Goal: Task Accomplishment & Management: Manage account settings

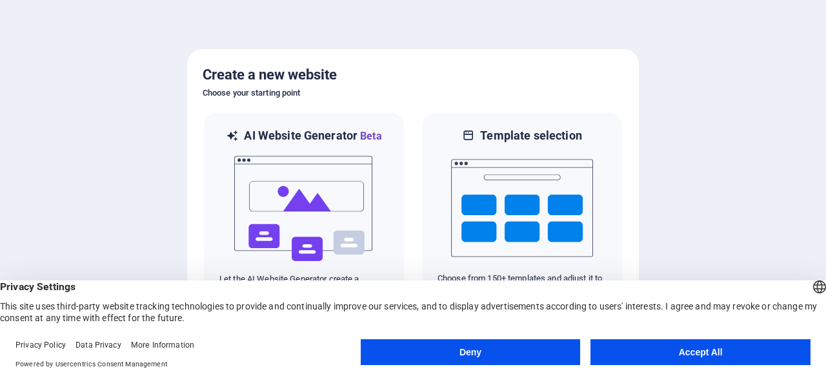
click at [637, 350] on button "Accept All" at bounding box center [701, 352] width 220 height 26
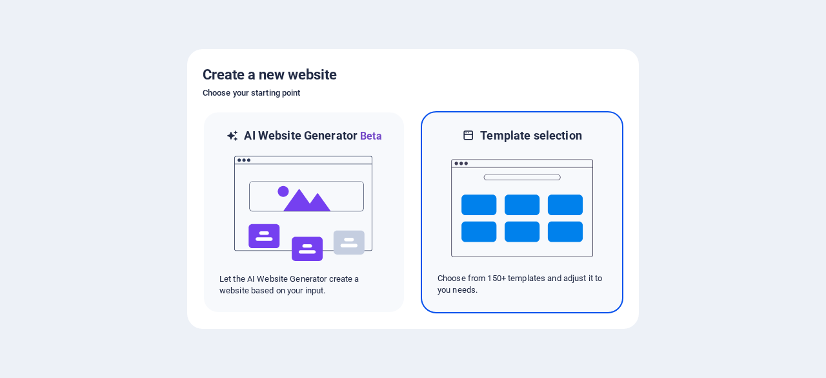
click at [493, 230] on img at bounding box center [522, 207] width 142 height 129
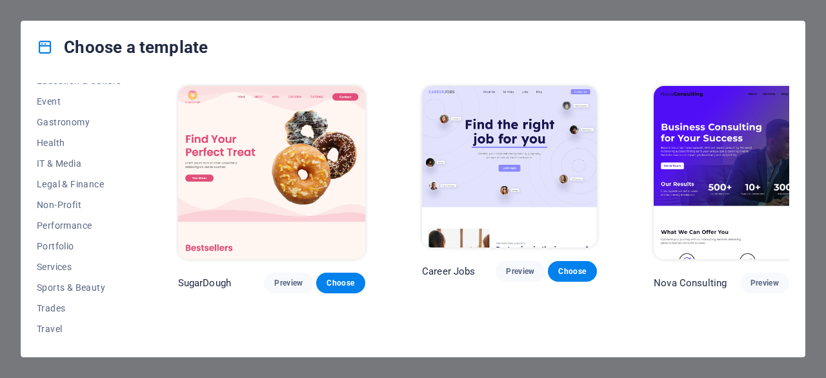
scroll to position [258, 0]
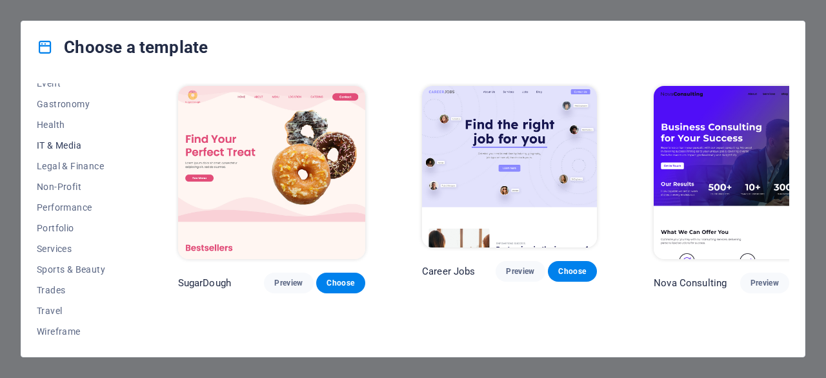
click at [72, 144] on span "IT & Media" at bounding box center [79, 145] width 85 height 10
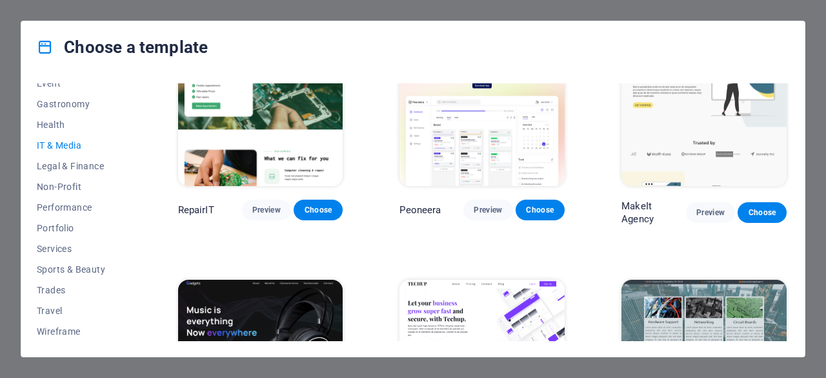
scroll to position [0, 0]
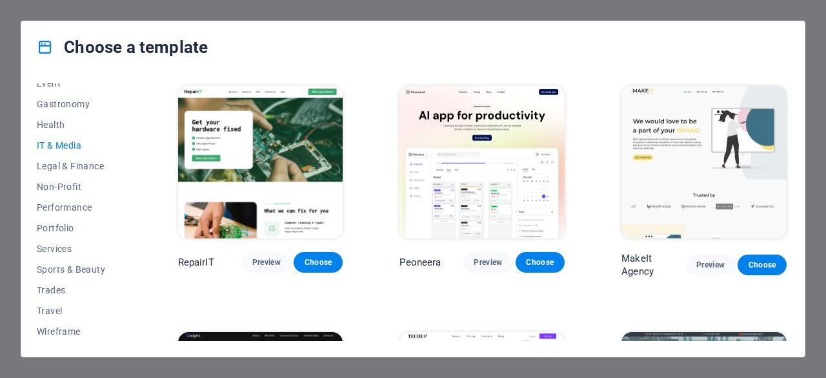
click at [478, 183] on img at bounding box center [482, 162] width 165 height 152
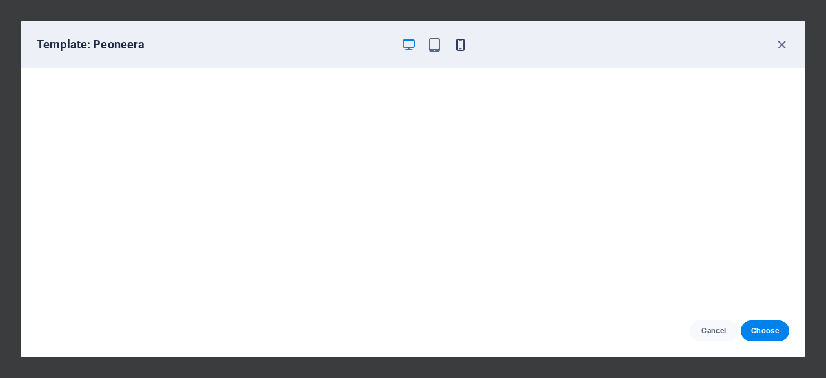
click at [464, 46] on icon "button" at bounding box center [460, 44] width 15 height 15
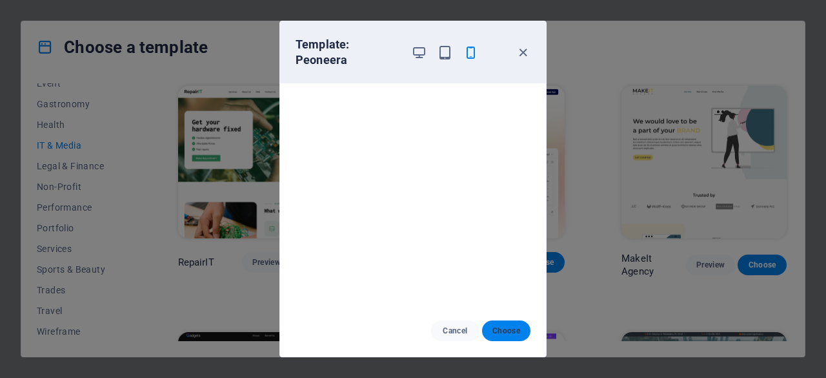
click at [508, 333] on span "Choose" at bounding box center [507, 330] width 28 height 10
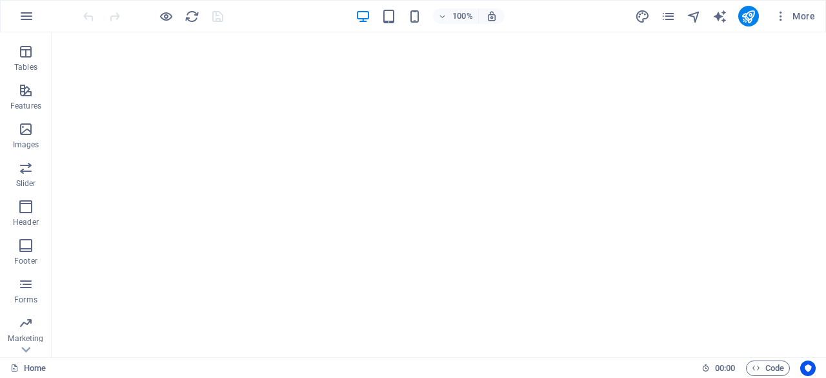
scroll to position [256, 0]
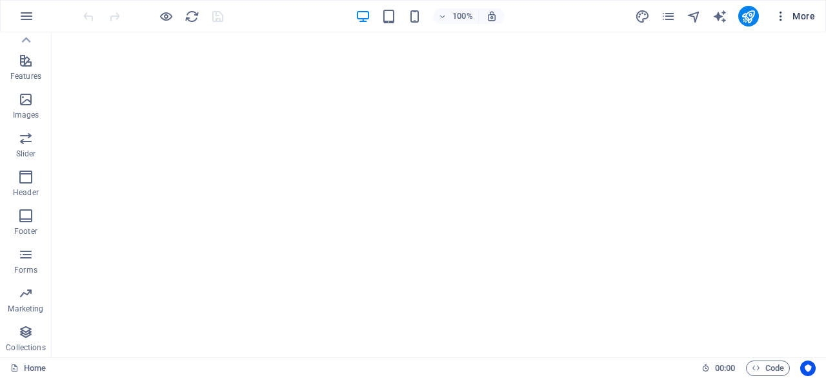
click at [780, 6] on button "More" at bounding box center [795, 16] width 51 height 21
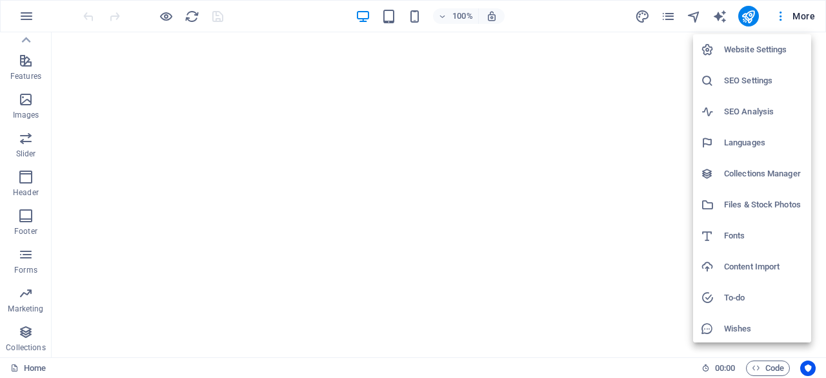
click at [753, 205] on h6 "Files & Stock Photos" at bounding box center [763, 204] width 79 height 15
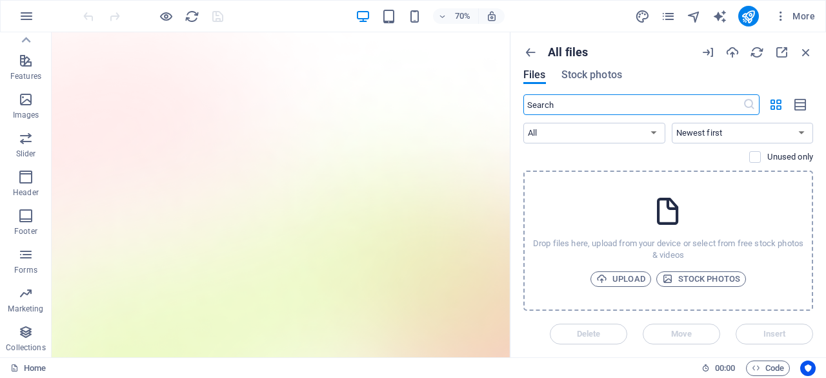
scroll to position [0, 0]
click at [810, 50] on icon "button" at bounding box center [806, 52] width 14 height 14
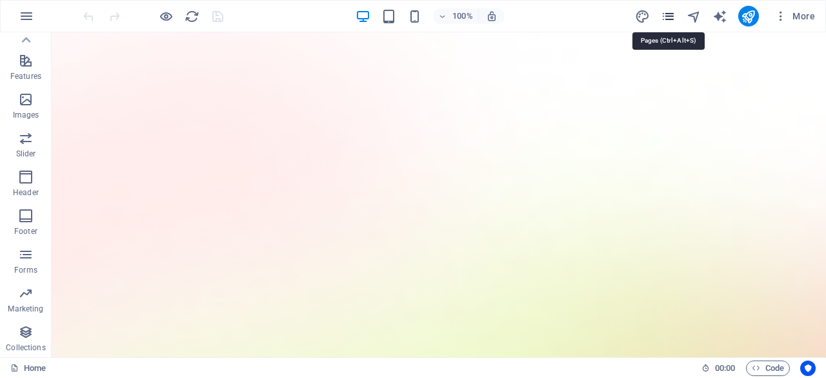
click at [670, 10] on icon "pages" at bounding box center [668, 16] width 15 height 15
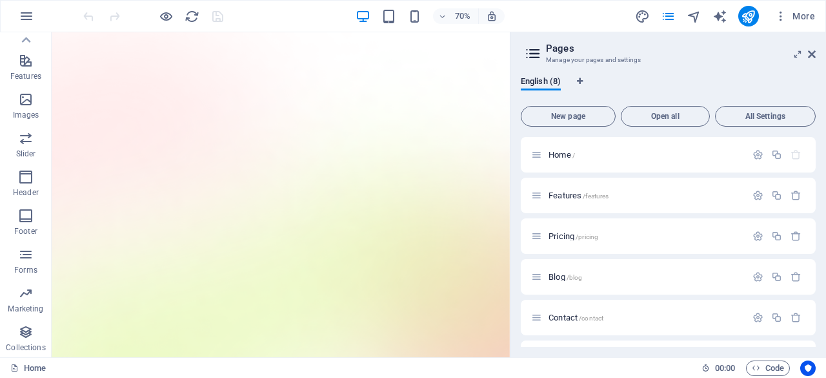
click at [535, 50] on icon at bounding box center [533, 54] width 19 height 18
click at [757, 112] on span "All Settings" at bounding box center [765, 116] width 89 height 8
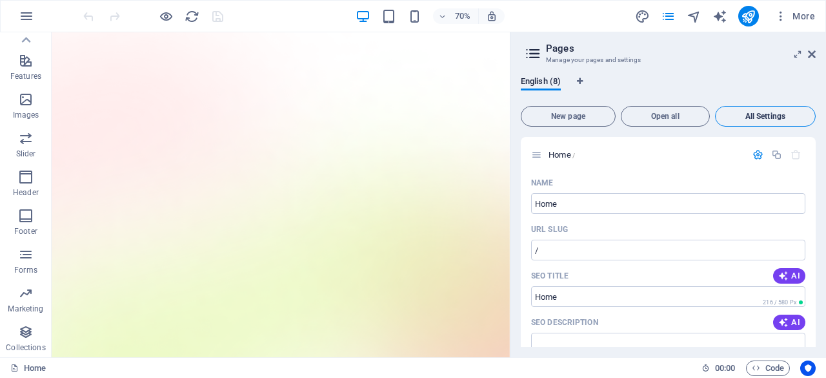
scroll to position [3569, 0]
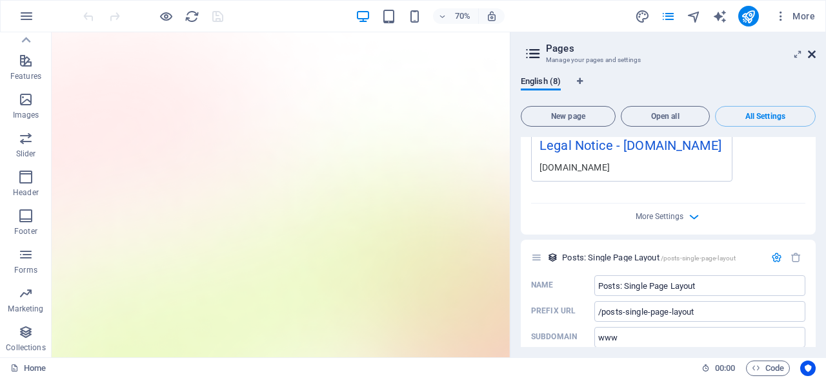
click at [810, 52] on icon at bounding box center [812, 54] width 8 height 10
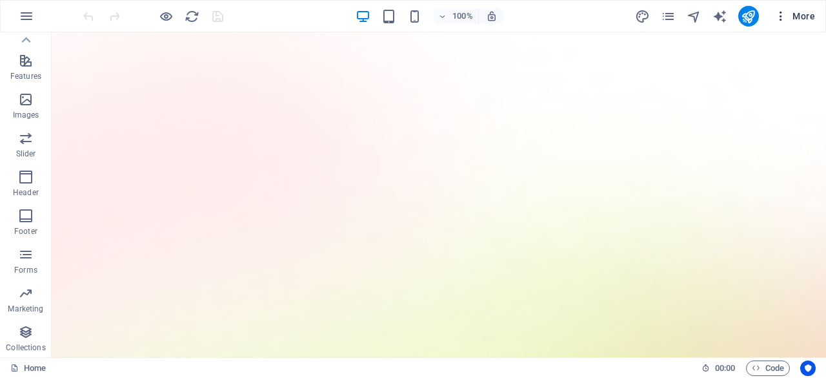
click at [794, 15] on span "More" at bounding box center [795, 16] width 41 height 13
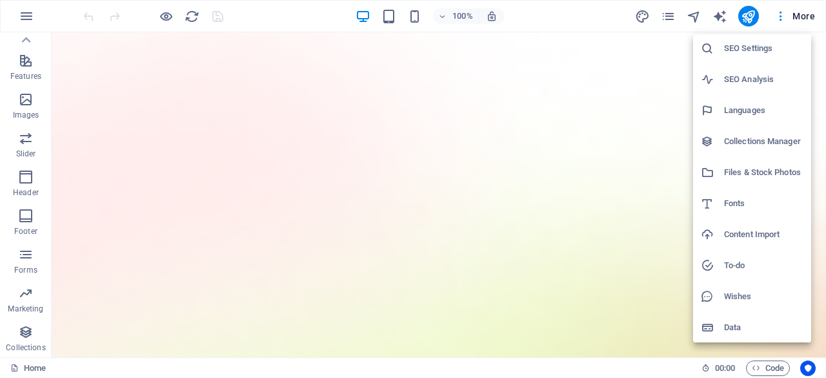
scroll to position [0, 0]
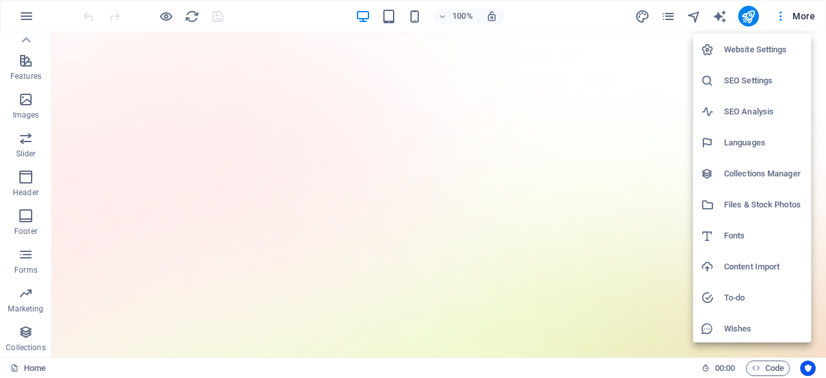
click at [744, 52] on h6 "Website Settings" at bounding box center [763, 49] width 79 height 15
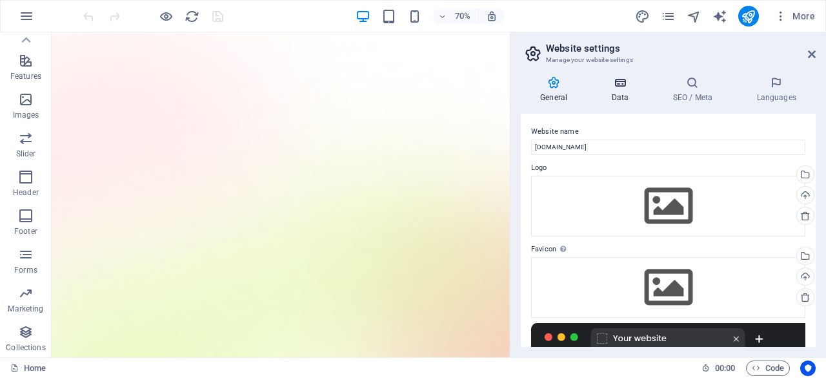
click at [615, 86] on icon at bounding box center [620, 82] width 56 height 13
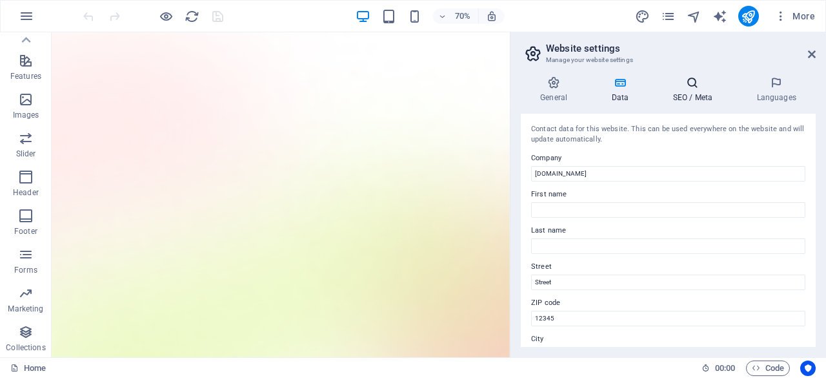
click at [672, 93] on h4 "SEO / Meta" at bounding box center [695, 89] width 84 height 27
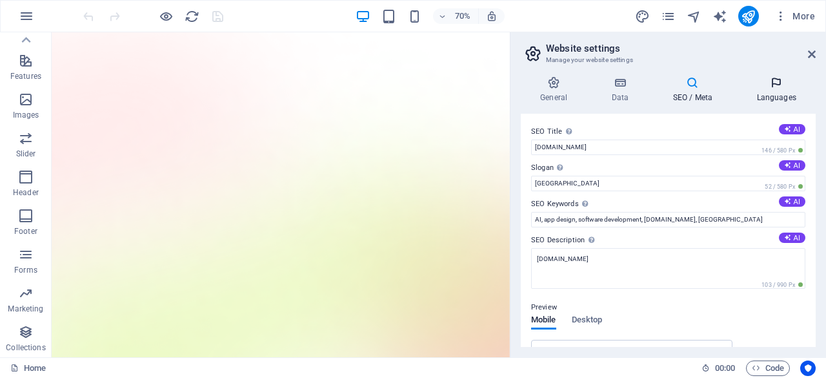
click at [754, 84] on icon at bounding box center [776, 82] width 79 height 13
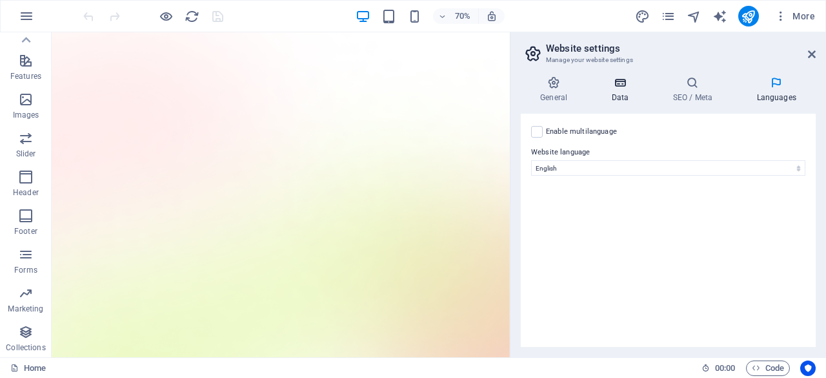
click at [611, 86] on icon at bounding box center [620, 82] width 56 height 13
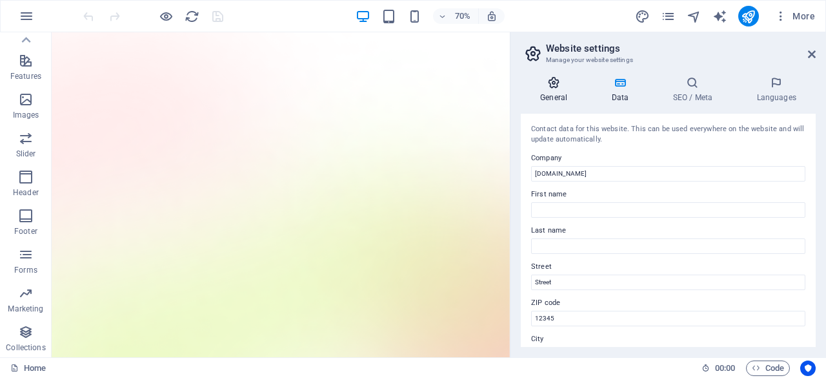
click at [553, 88] on icon at bounding box center [554, 82] width 66 height 13
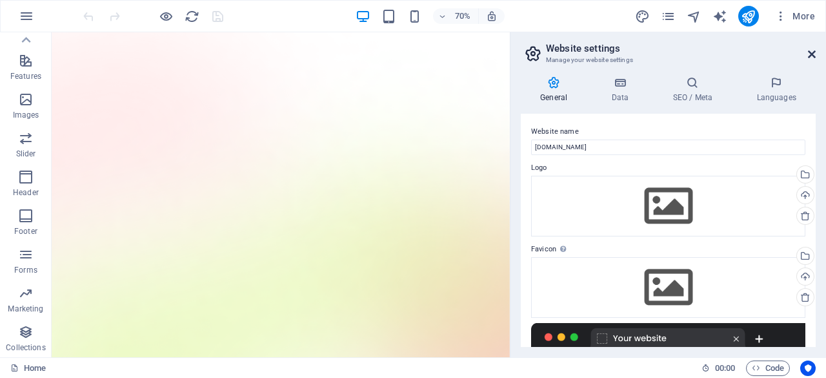
click at [815, 52] on icon at bounding box center [812, 54] width 8 height 10
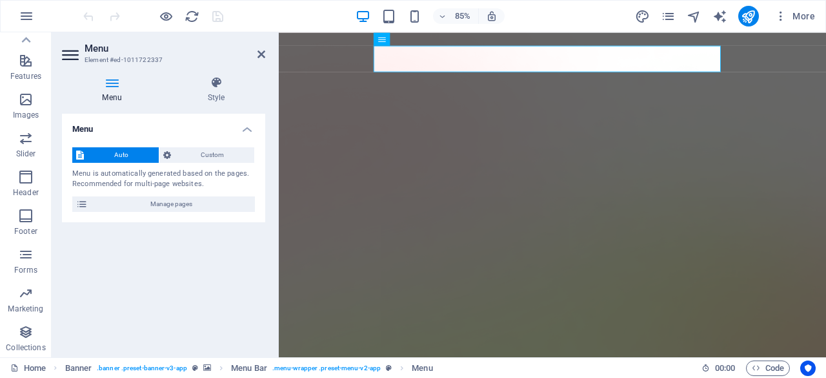
click at [260, 62] on header "Menu Element #ed-1011722337" at bounding box center [163, 49] width 203 height 34
click at [264, 52] on icon at bounding box center [262, 54] width 8 height 10
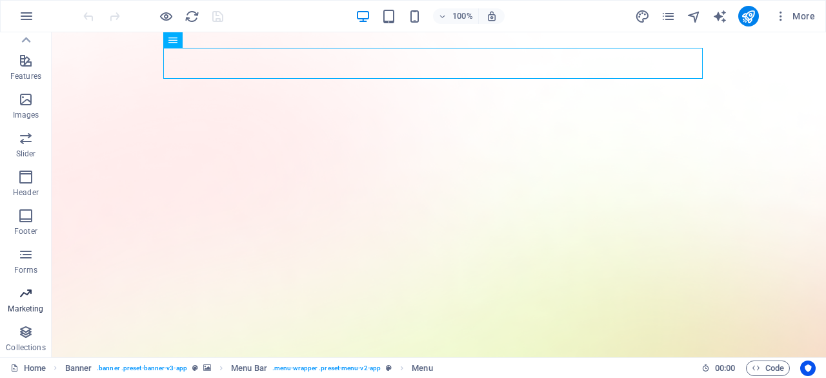
click at [28, 296] on icon "button" at bounding box center [25, 292] width 15 height 15
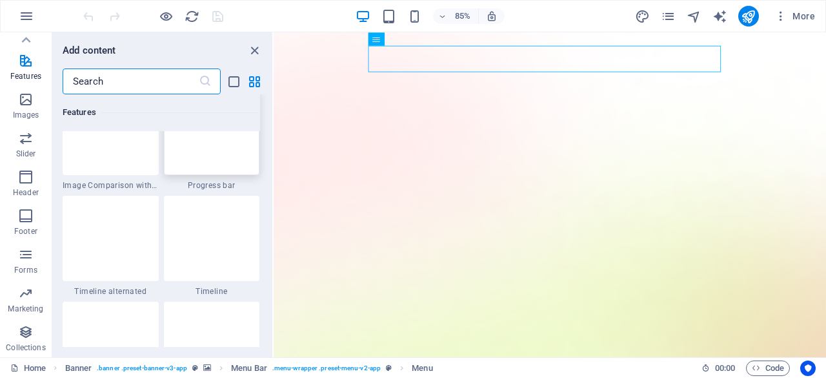
scroll to position [5368, 0]
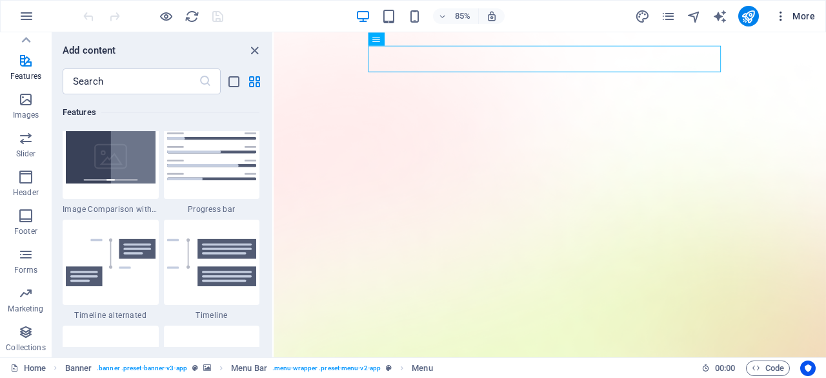
click at [790, 14] on span "More" at bounding box center [795, 16] width 41 height 13
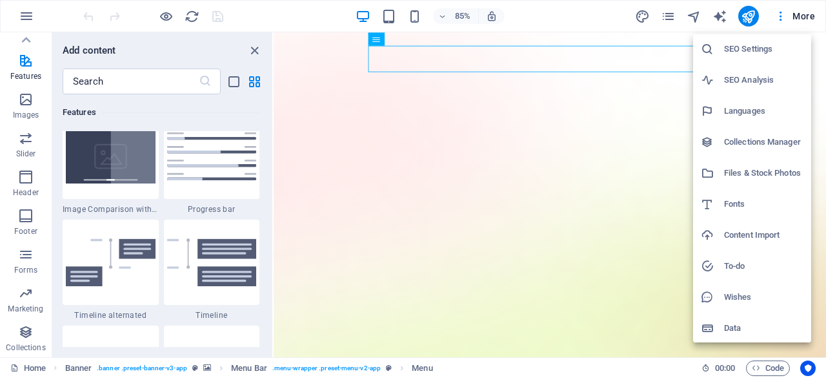
scroll to position [32, 0]
click at [774, 139] on h6 "Collections Manager" at bounding box center [763, 141] width 79 height 15
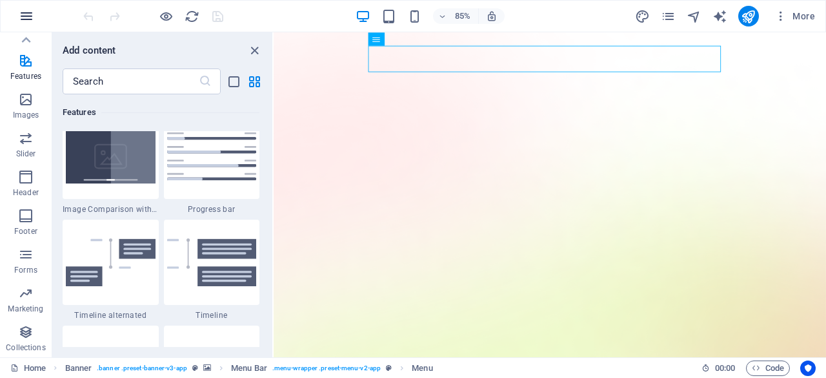
click at [17, 10] on button "button" at bounding box center [26, 16] width 31 height 31
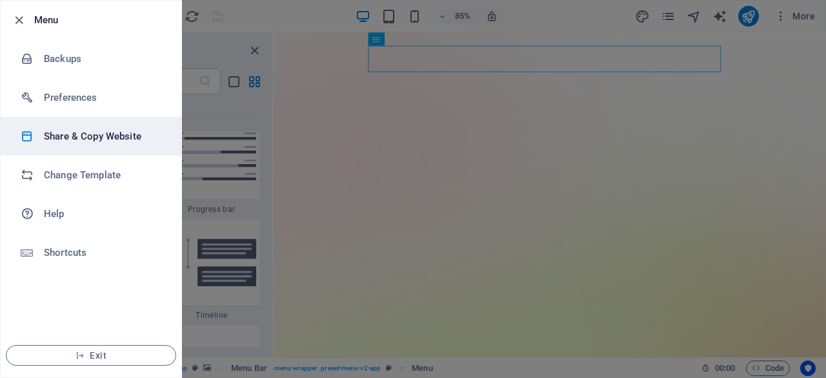
click at [99, 128] on h6 "Share & Copy Website" at bounding box center [103, 135] width 119 height 15
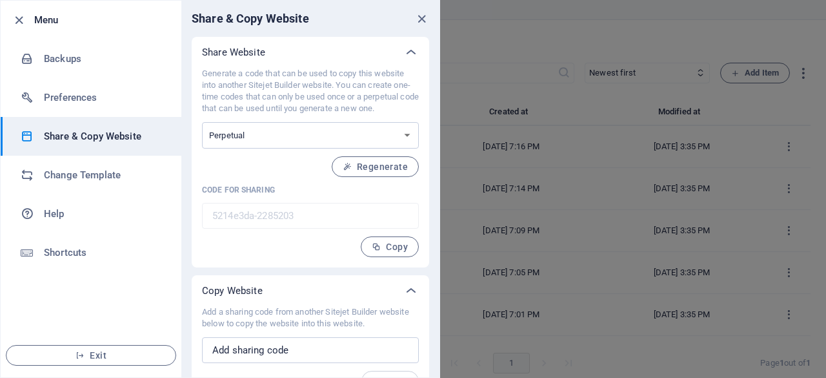
scroll to position [24, 0]
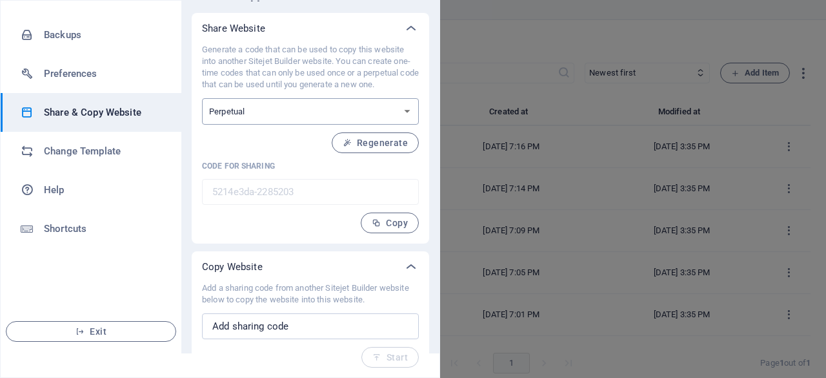
click at [356, 105] on select "One-time Perpetual" at bounding box center [310, 111] width 217 height 26
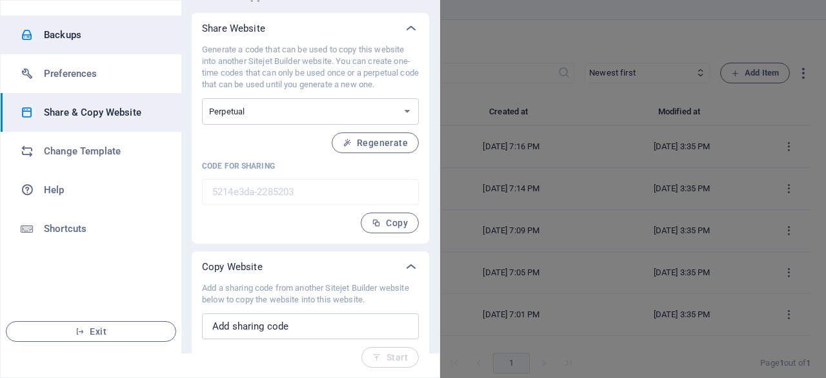
click at [105, 25] on li "Backups" at bounding box center [91, 34] width 181 height 39
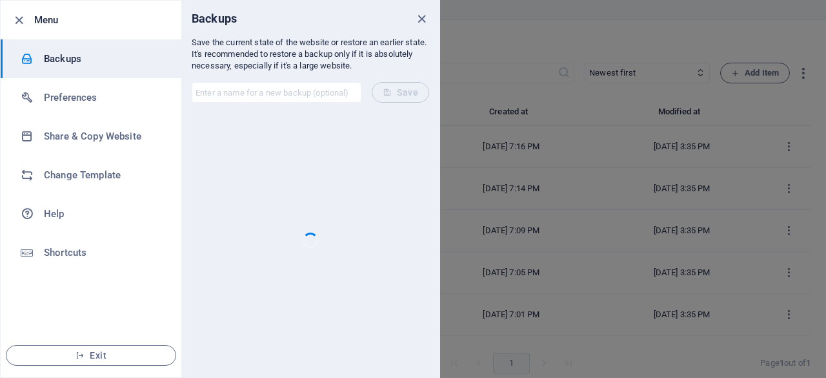
scroll to position [0, 0]
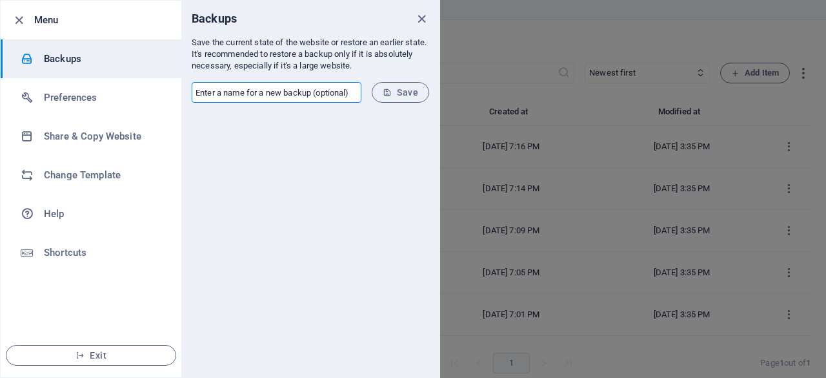
click at [256, 90] on input "text" at bounding box center [277, 92] width 170 height 21
type input "test site"
click at [398, 99] on button "Save" at bounding box center [400, 92] width 57 height 21
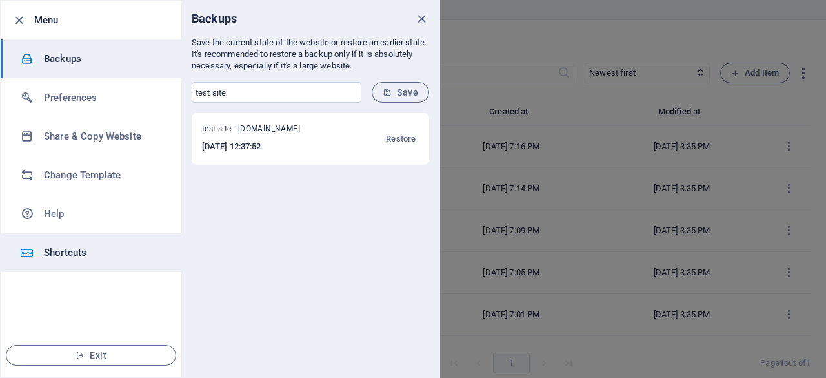
click at [73, 252] on h6 "Shortcuts" at bounding box center [103, 252] width 119 height 15
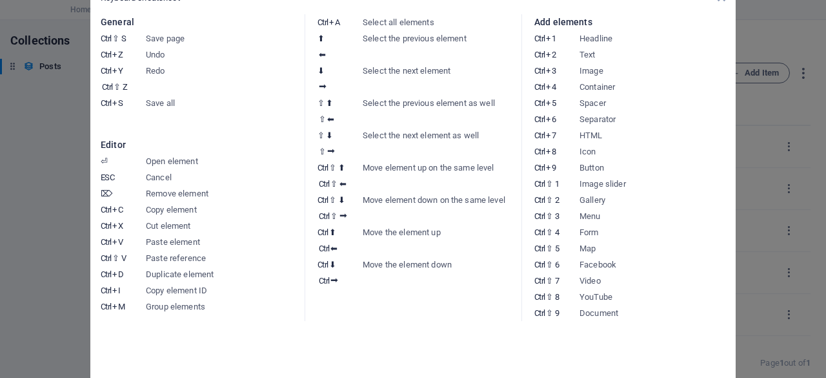
click at [764, 152] on aside "Keyboard cheatsheet General Ctrl ⇧ S Save page Ctrl Z Undo Ctrl Y Ctrl ⇧ Z Redo…" at bounding box center [413, 189] width 826 height 378
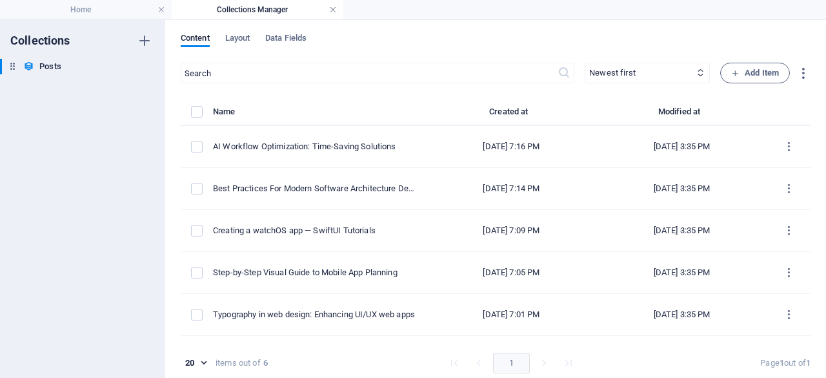
click at [333, 8] on link at bounding box center [333, 10] width 8 height 12
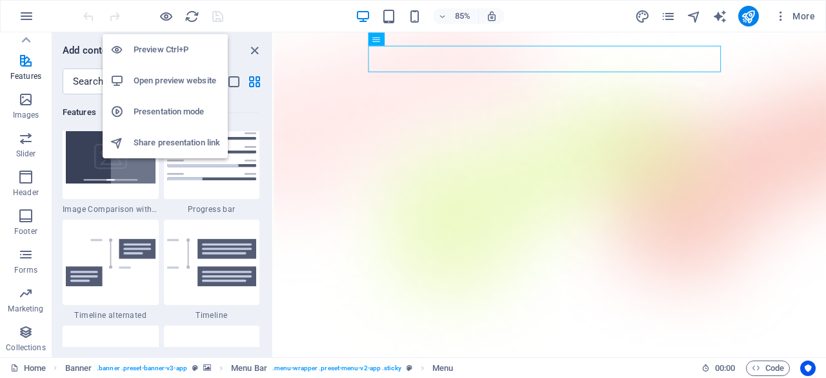
click at [176, 77] on h6 "Open preview website" at bounding box center [177, 80] width 87 height 15
